Goal: Information Seeking & Learning: Learn about a topic

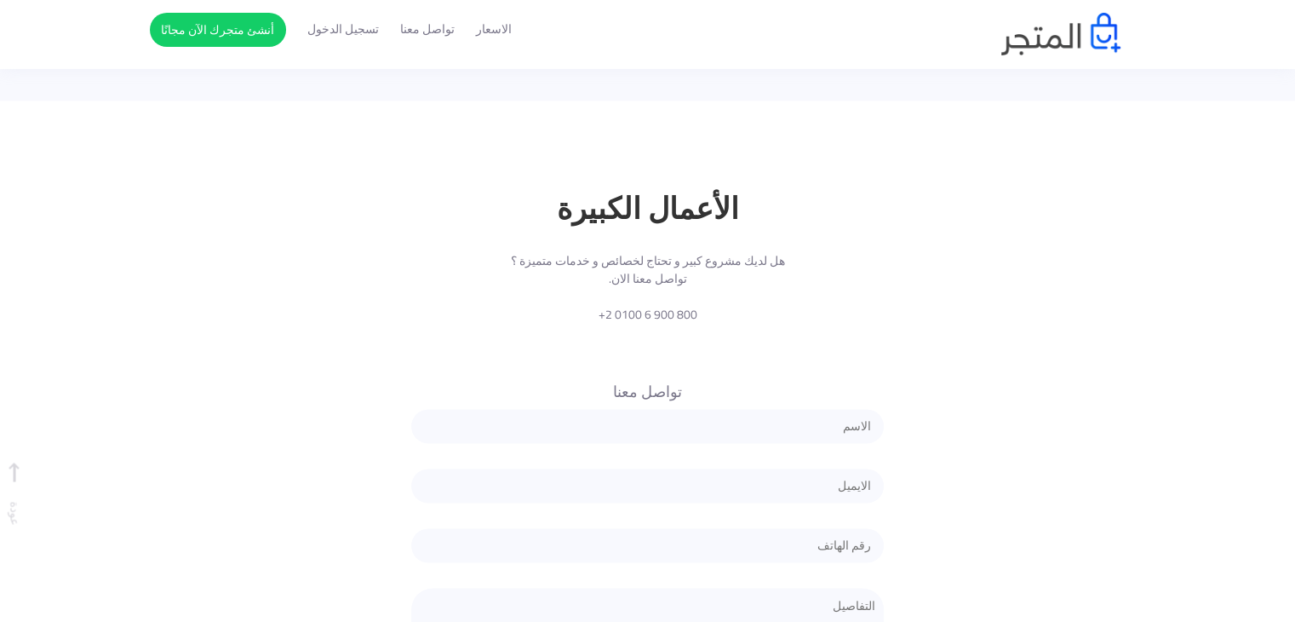
scroll to position [3433, 0]
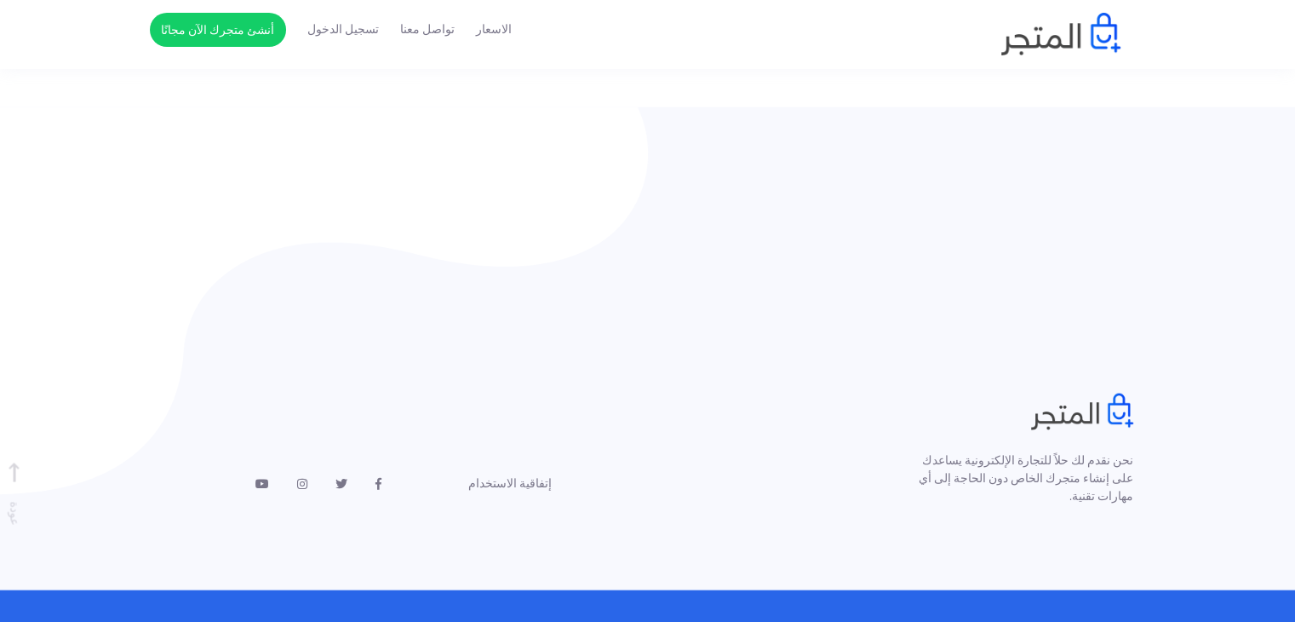
drag, startPoint x: 1307, startPoint y: 62, endPoint x: 1307, endPoint y: 616, distance: 553.5
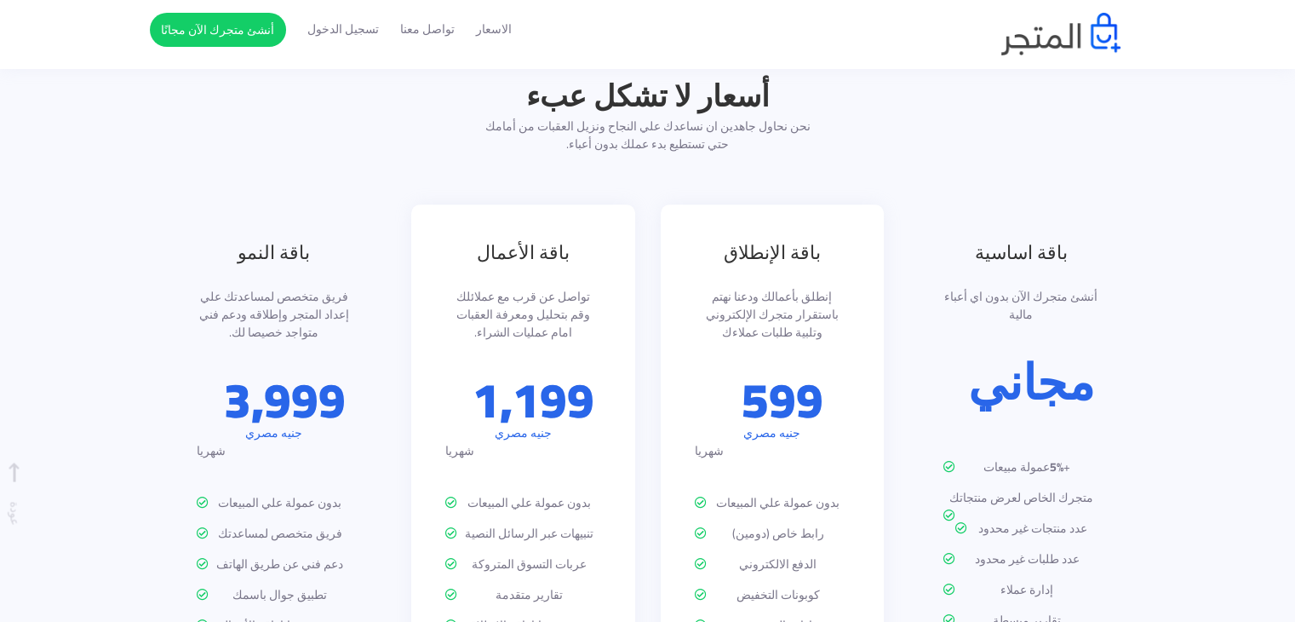
scroll to position [1986, 0]
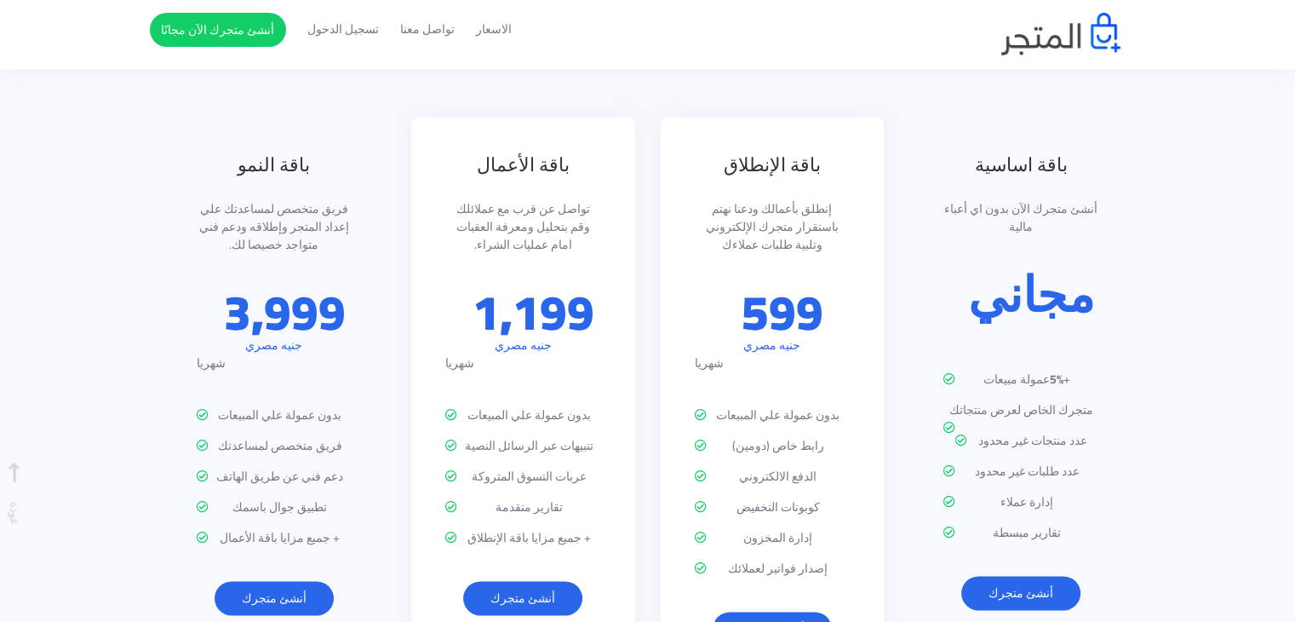
click at [741, 437] on p "رابط خاص (دومين)" at bounding box center [773, 446] width 156 height 18
click at [502, 437] on p "تنبيهات عبر الرسائل النصية" at bounding box center [523, 446] width 156 height 18
click at [525, 440] on ul "بدون عمولة علي المبيعات تنبيهات عبر الرسائل النصية عربات التسوق المتروكة تقارير…" at bounding box center [523, 476] width 156 height 141
drag, startPoint x: 981, startPoint y: 353, endPoint x: 1007, endPoint y: 387, distance: 42.6
click at [995, 374] on ul "+ 5% عمولة مبيعات متجرك الخاص لعرض منتجاتك عدد منتجات غير محدود عدد طلبات غير م…" at bounding box center [1022, 455] width 156 height 171
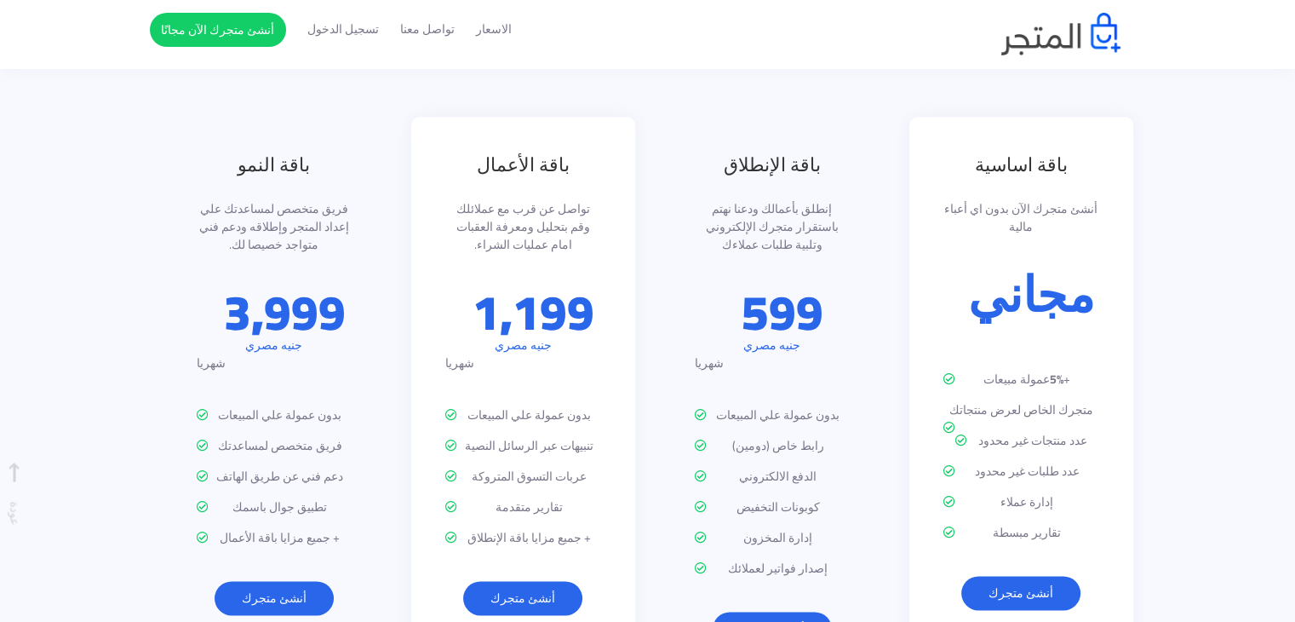
click at [1008, 407] on ul "+ 5% عمولة مبيعات متجرك الخاص لعرض منتجاتك عدد منتجات غير محدود عدد طلبات غير م…" at bounding box center [1022, 455] width 156 height 171
click at [1010, 430] on ul "+ 5% عمولة مبيعات متجرك الخاص لعرض منتجاتك عدد منتجات غير محدود عدد طلبات غير م…" at bounding box center [1022, 455] width 156 height 171
click at [1023, 524] on p "تقارير مبسطة" at bounding box center [1022, 533] width 156 height 18
click at [1025, 497] on div "باقة اساسية أنشئ متجرك الآن بدون اي أعباء مالية مجاني + 5% عمولة مبيعات متجرك ا…" at bounding box center [1021, 380] width 224 height 527
click at [1001, 401] on p "متجرك الخاص لعرض منتجاتك" at bounding box center [1022, 410] width 156 height 18
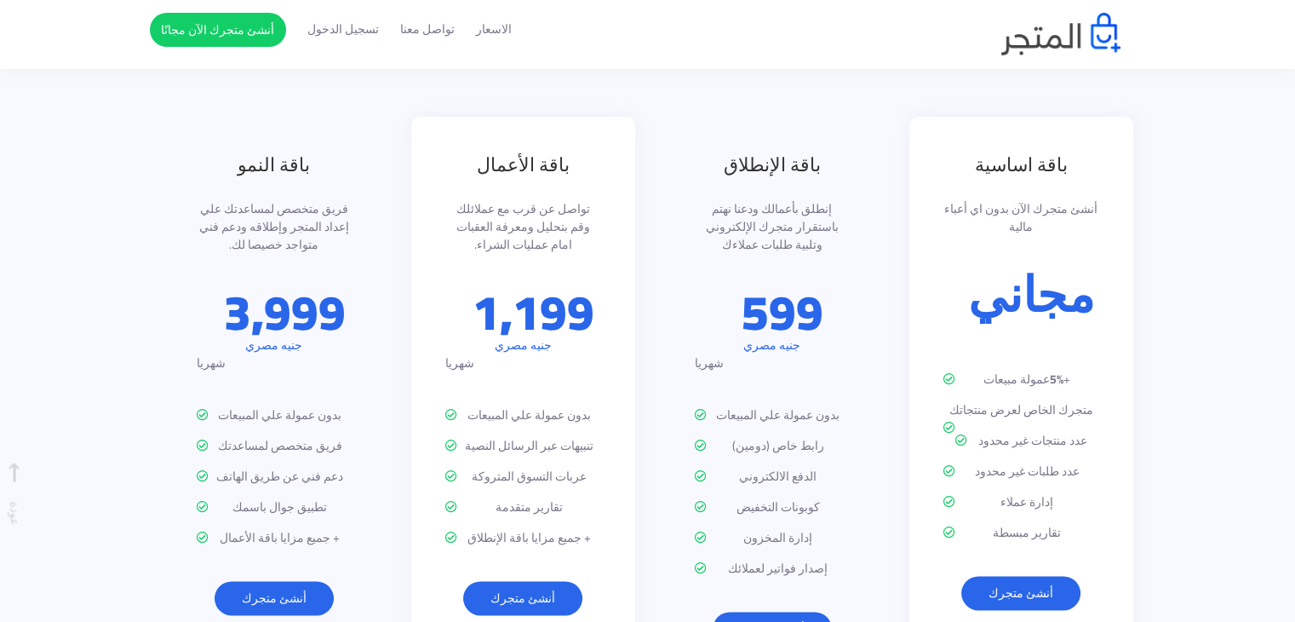
click at [1001, 370] on p "+ 5% عمولة مبيعات" at bounding box center [1022, 379] width 156 height 18
click at [974, 401] on p "متجرك الخاص لعرض منتجاتك" at bounding box center [1022, 410] width 156 height 18
click at [800, 354] on div "شهريا" at bounding box center [773, 363] width 156 height 18
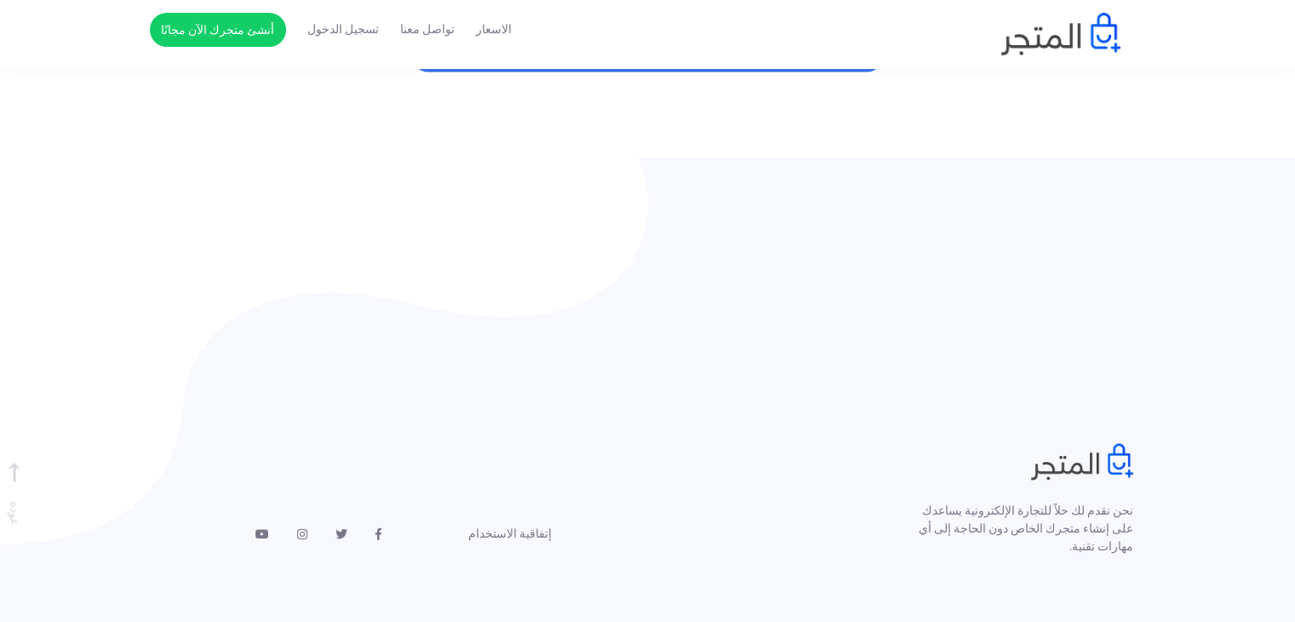
scroll to position [3433, 0]
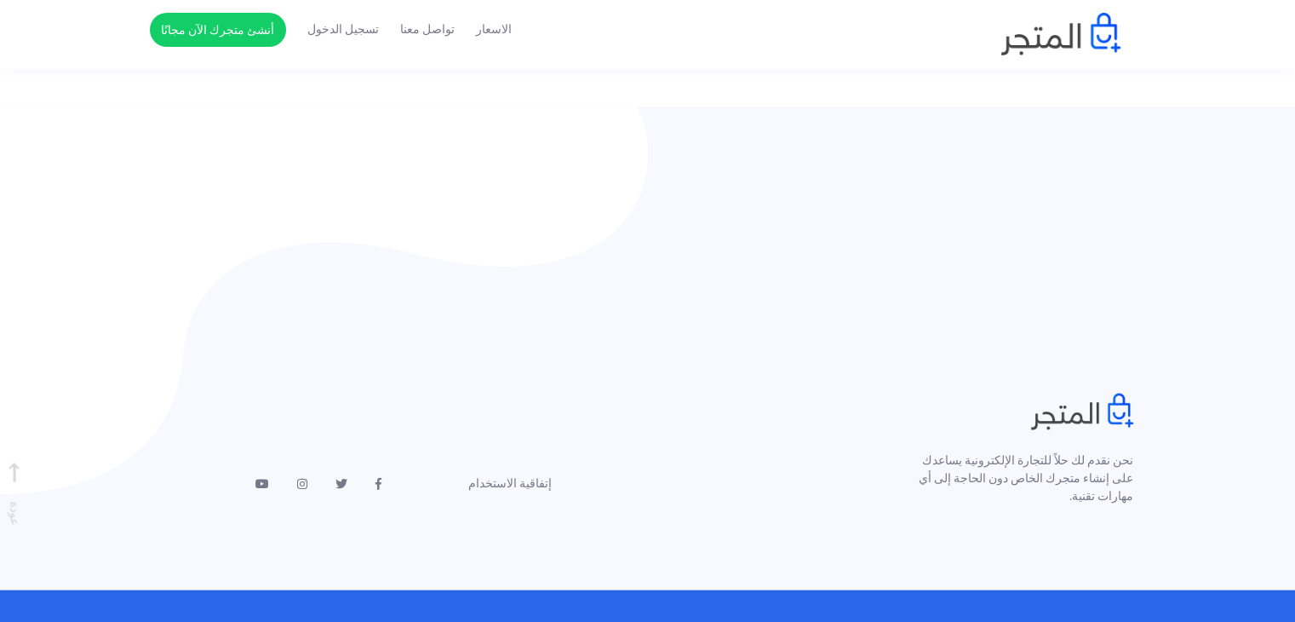
click at [936, 331] on footer "نحن نقدم لك حلاً للتجارة الإلكترونية يساعدك على إنشاء متجرك الخاص دون الحاجة إل…" at bounding box center [647, 391] width 1295 height 568
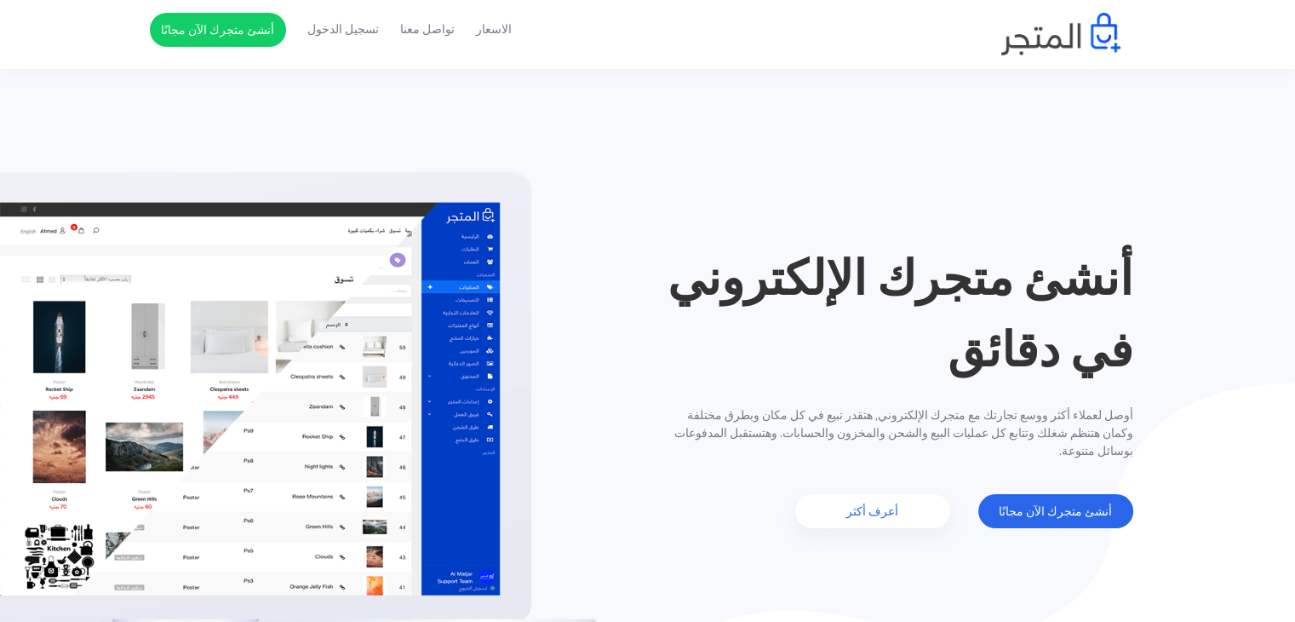
scroll to position [3433, 0]
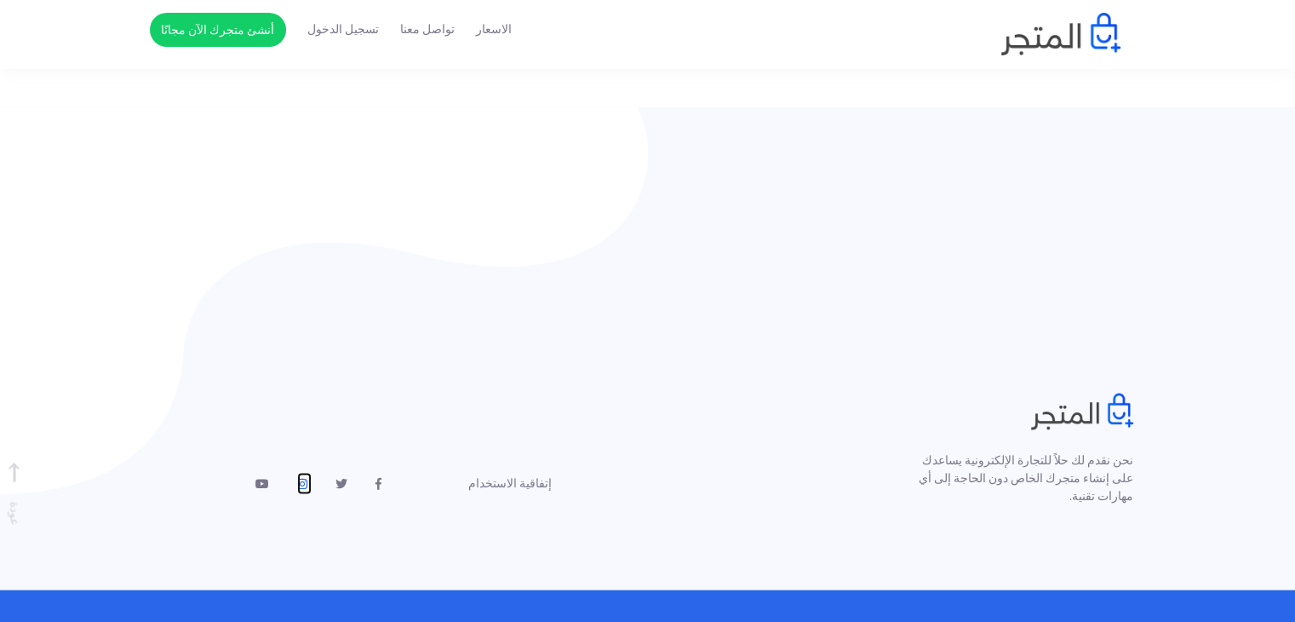
click at [297, 478] on icon at bounding box center [302, 484] width 10 height 12
click at [390, 425] on div at bounding box center [275, 443] width 250 height 100
click at [376, 478] on icon at bounding box center [379, 484] width 6 height 12
click at [344, 478] on icon at bounding box center [342, 484] width 12 height 12
click at [267, 478] on icon at bounding box center [262, 484] width 14 height 12
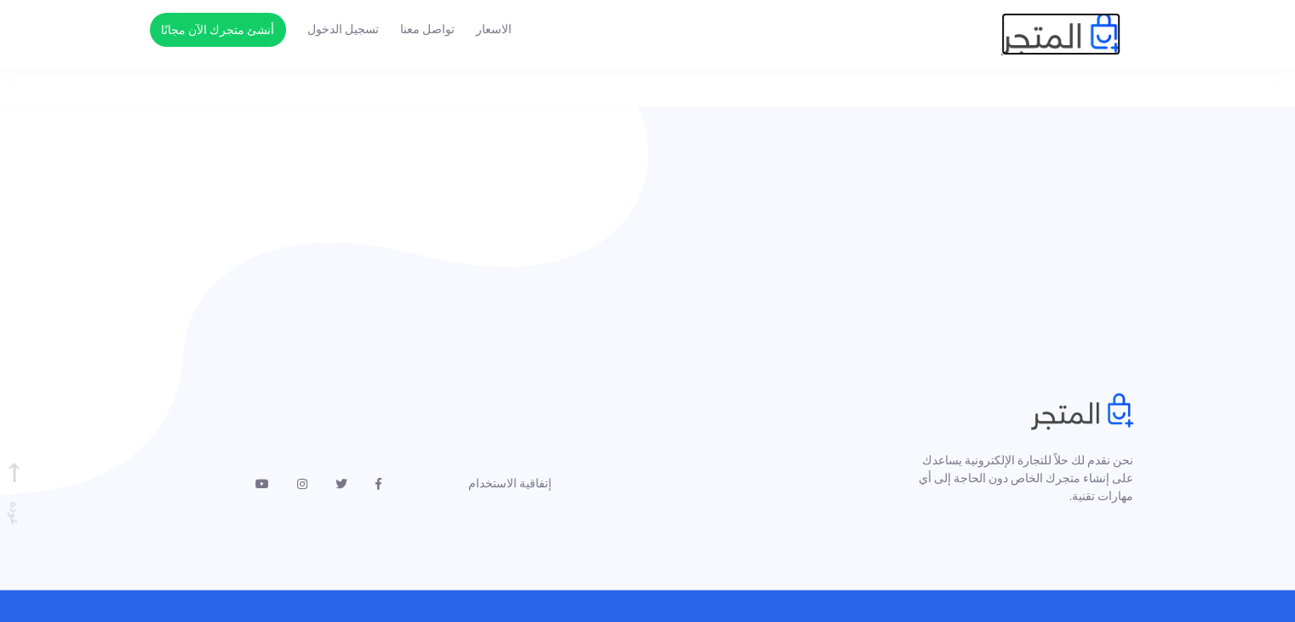
click at [1095, 28] on img at bounding box center [1060, 34] width 119 height 43
